Goal: Check status: Check status

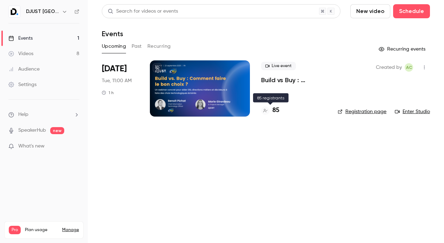
click at [273, 112] on h4 "85" at bounding box center [275, 110] width 7 height 9
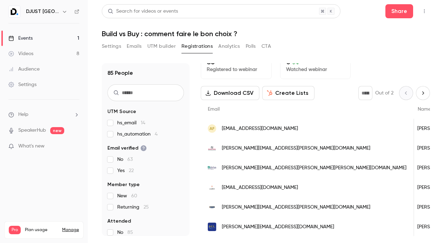
scroll to position [0, 2]
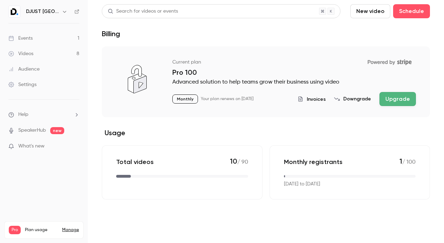
click at [50, 32] on link "Events 1" at bounding box center [44, 38] width 88 height 15
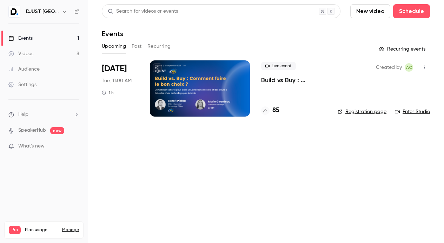
click at [271, 109] on div "85" at bounding box center [270, 110] width 18 height 9
